Goal: Information Seeking & Learning: Learn about a topic

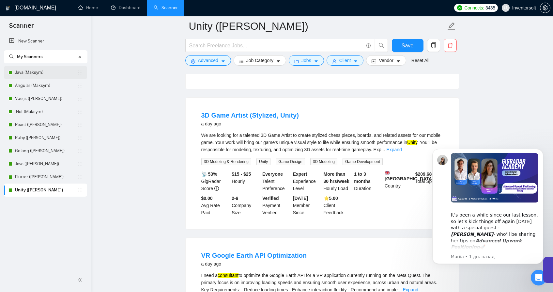
click at [32, 72] on link "Java (Maksym)" at bounding box center [46, 72] width 62 height 13
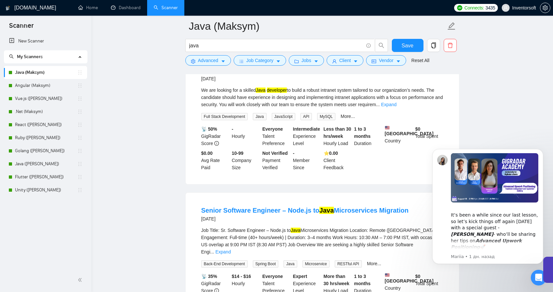
scroll to position [245, 0]
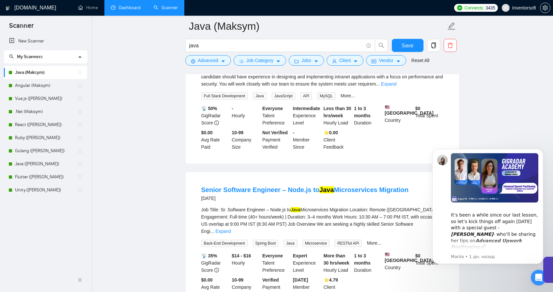
click at [134, 9] on link "Dashboard" at bounding box center [126, 8] width 30 height 6
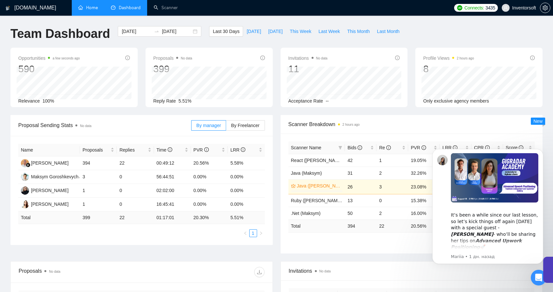
click at [84, 10] on link "Home" at bounding box center [88, 8] width 20 height 6
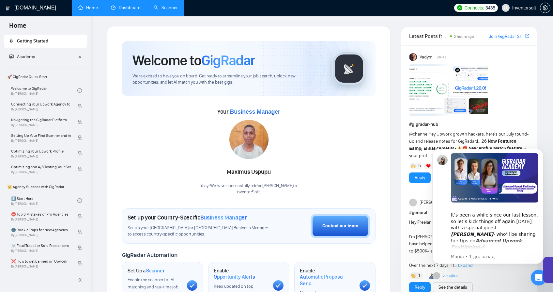
click at [165, 5] on link "Scanner" at bounding box center [166, 8] width 24 height 6
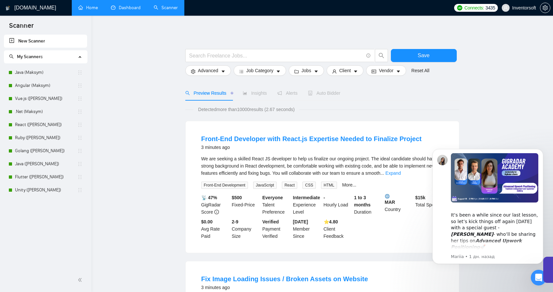
click at [239, 157] on span "We are seeking a skilled React JS developer to help us finalize our ongoing pro…" at bounding box center [320, 166] width 239 height 20
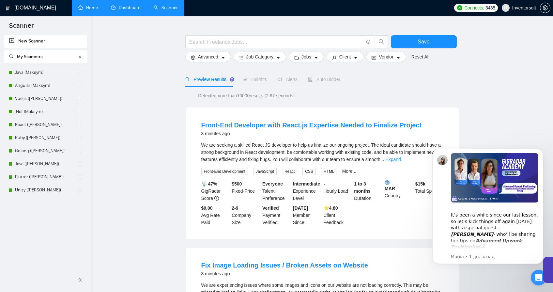
scroll to position [22, 0]
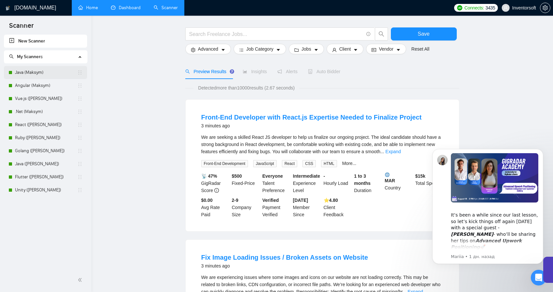
click at [38, 73] on link "Java (Maksym)" at bounding box center [46, 72] width 62 height 13
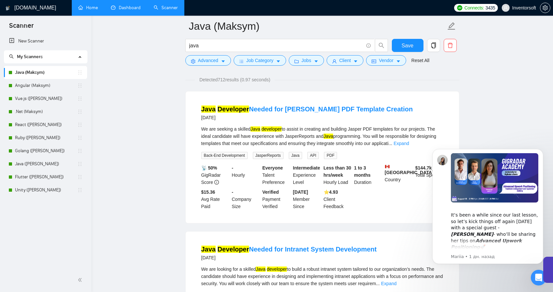
scroll to position [46, 0]
click at [540, 150] on icon "Dismiss notification" at bounding box center [542, 151] width 4 height 4
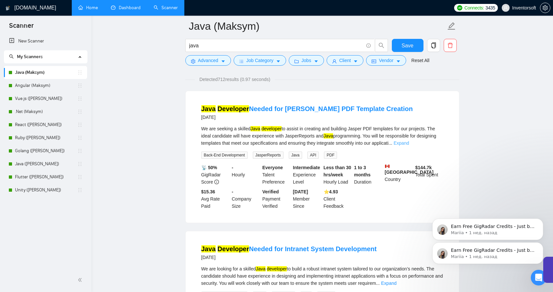
click at [409, 144] on link "Expand" at bounding box center [401, 142] width 15 height 5
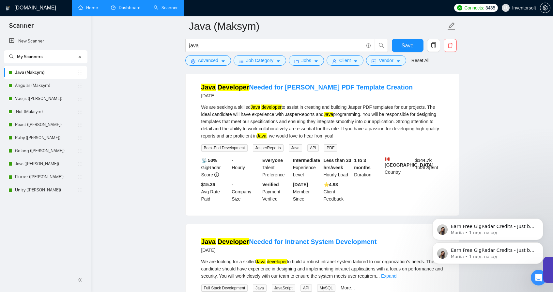
scroll to position [68, 0]
click at [230, 61] on button "Advanced" at bounding box center [208, 60] width 46 height 10
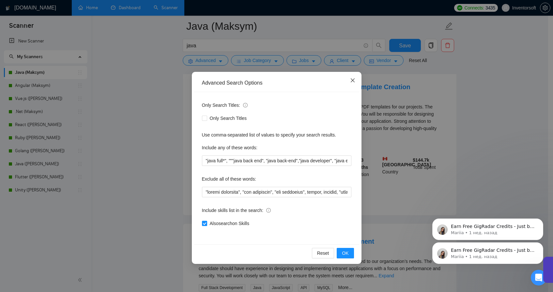
click at [354, 80] on icon "close" at bounding box center [352, 80] width 5 height 5
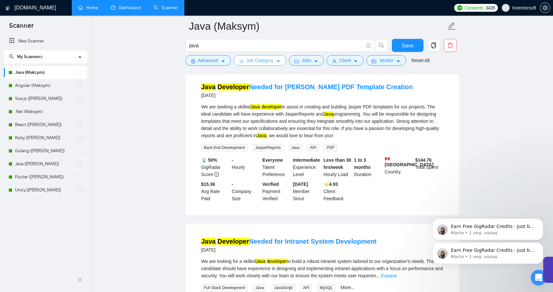
click at [272, 61] on span "Job Category" at bounding box center [259, 60] width 27 height 7
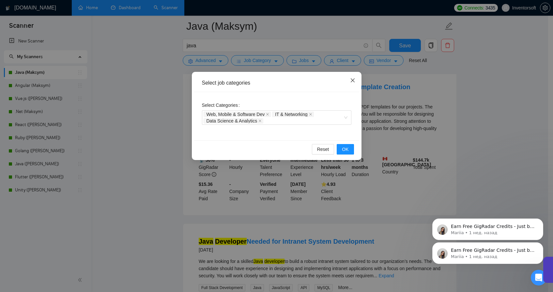
click at [347, 81] on span "Close" at bounding box center [353, 81] width 18 height 18
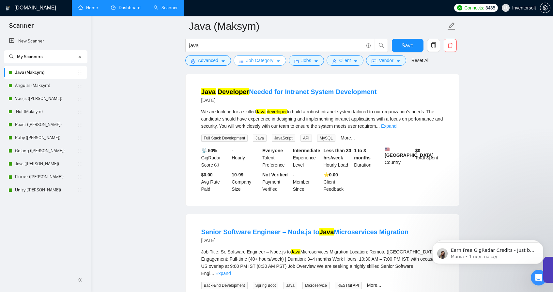
scroll to position [217, 0]
click at [113, 8] on link "Dashboard" at bounding box center [126, 8] width 30 height 6
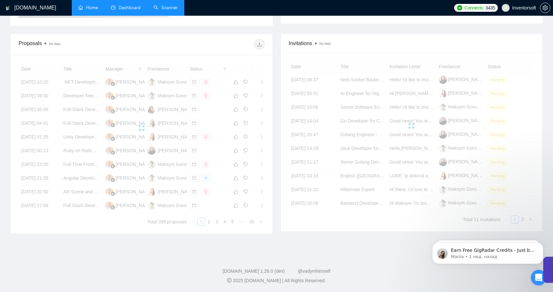
scroll to position [217, 0]
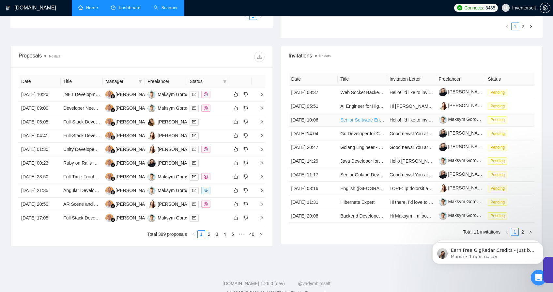
click at [355, 120] on link "Senior Software Engineer (Java/Go, PostgreSQL, SaaS)" at bounding box center [397, 119] width 115 height 5
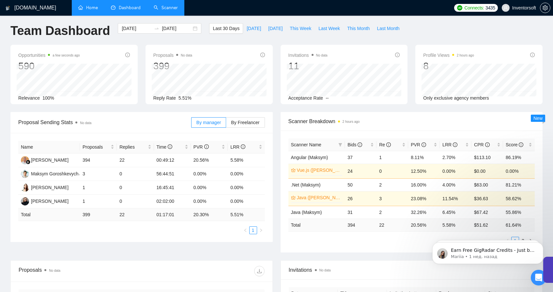
scroll to position [0, 0]
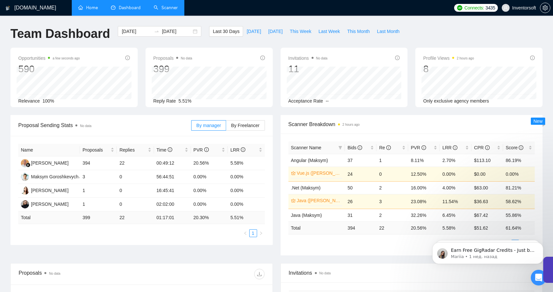
click at [94, 8] on link "Home" at bounding box center [88, 8] width 20 height 6
